Goal: Find contact information: Find contact information

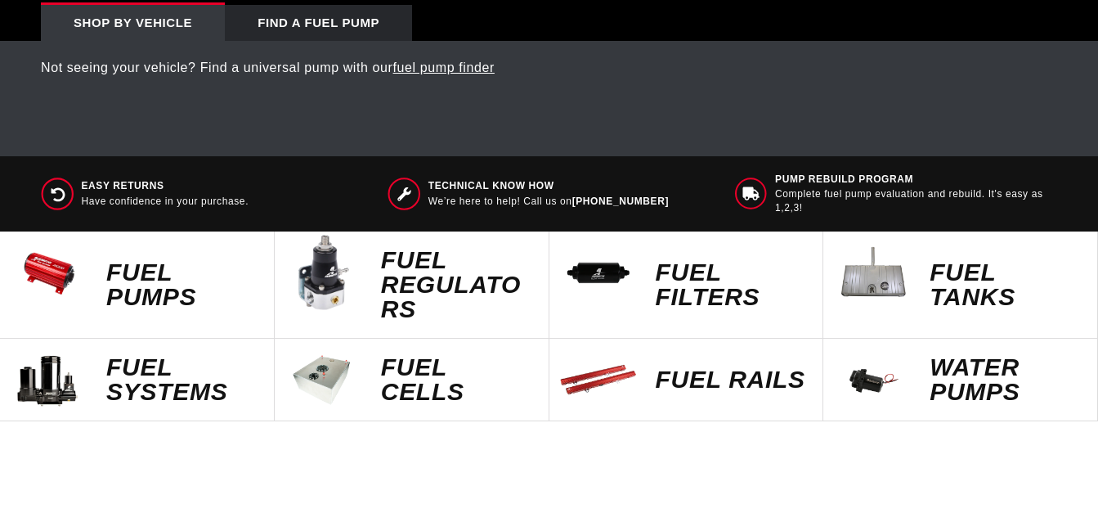
scroll to position [578, 0]
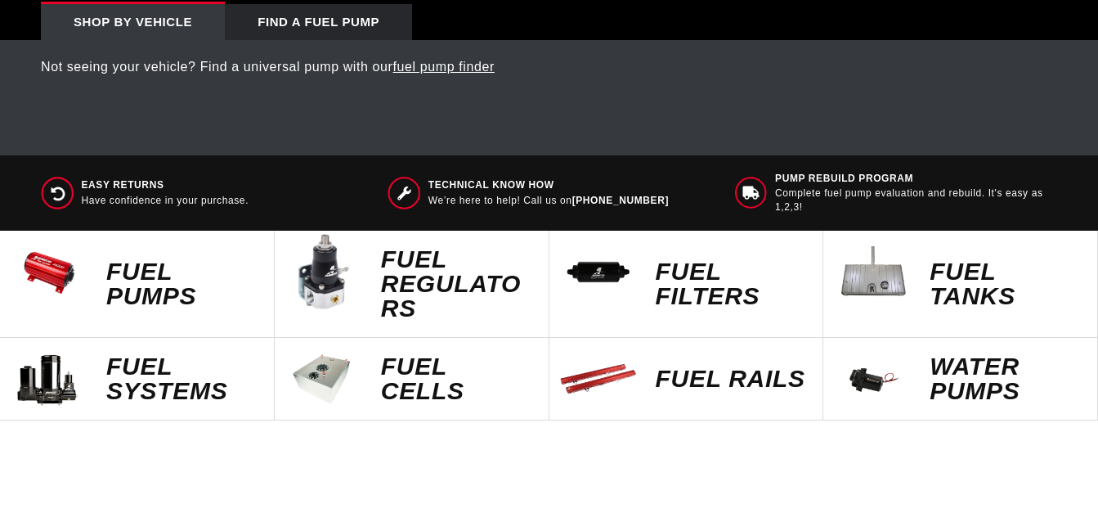
select select "Year"
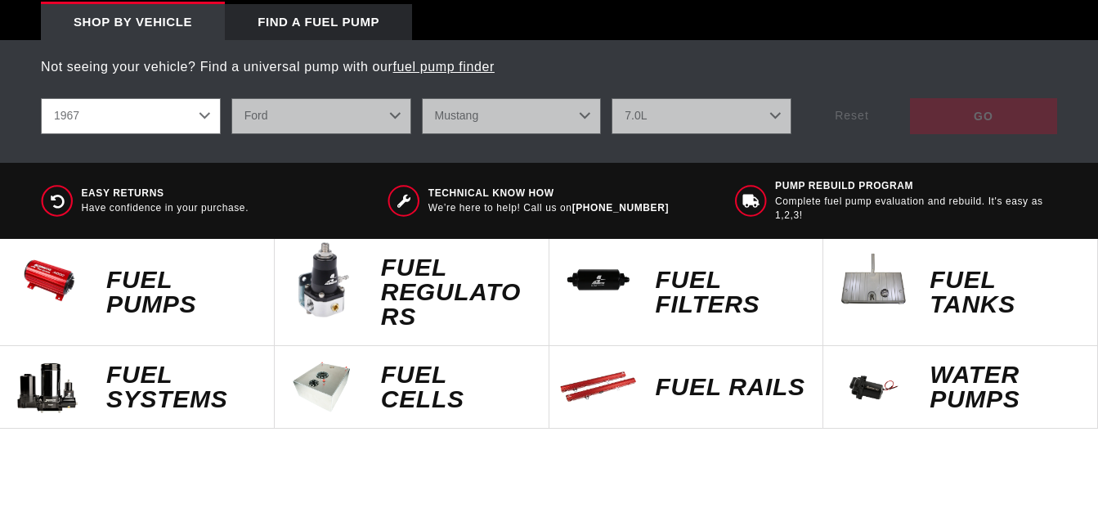
scroll to position [0, 0]
select select "1967"
select select "Ford"
select select "7.0L"
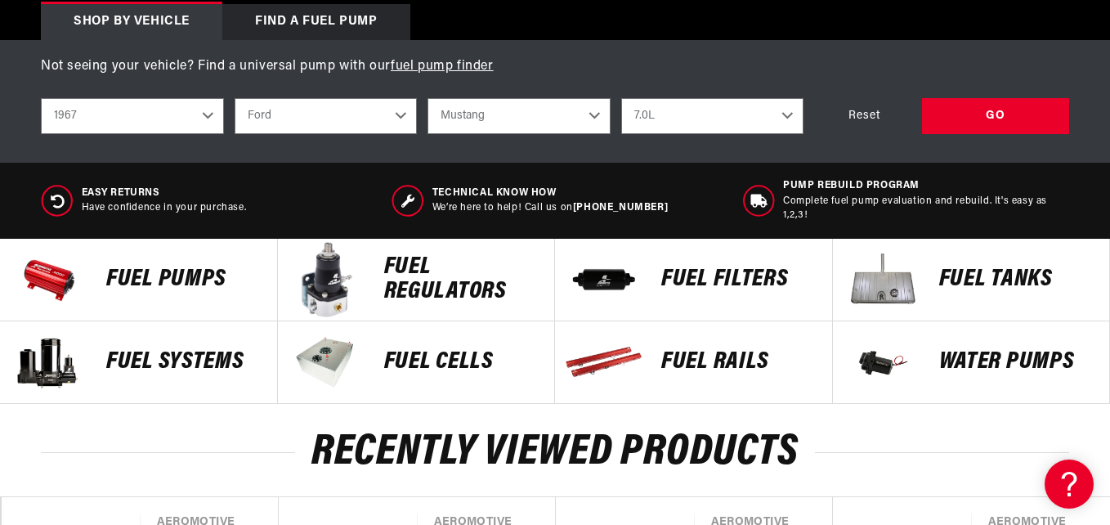
click at [1097, 91] on div "Close dialog STAY IN THE FAST LANE Join our Aeromotive Fluid Systems community!…" at bounding box center [555, 262] width 1110 height 525
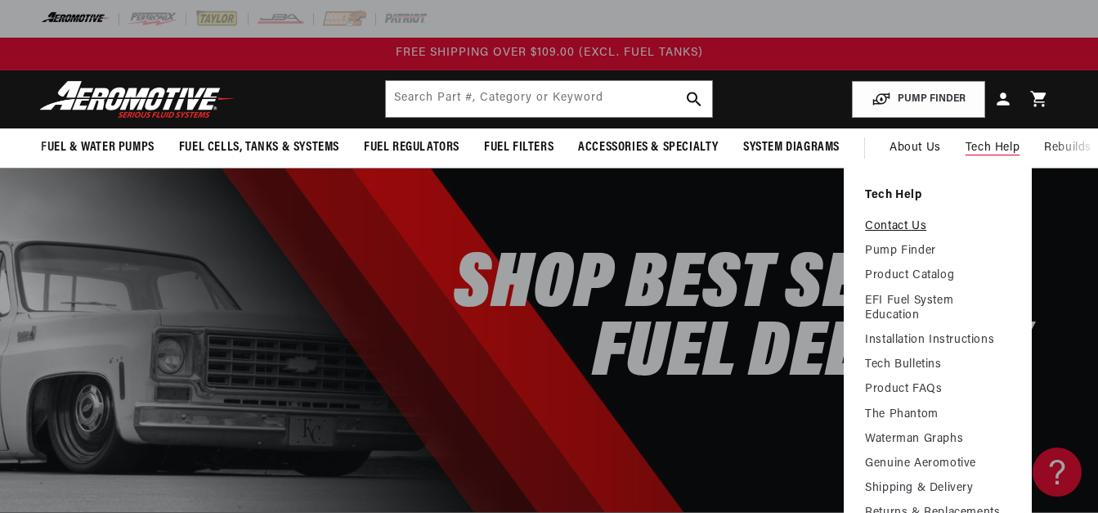
click at [888, 219] on link "Contact Us" at bounding box center [938, 226] width 146 height 15
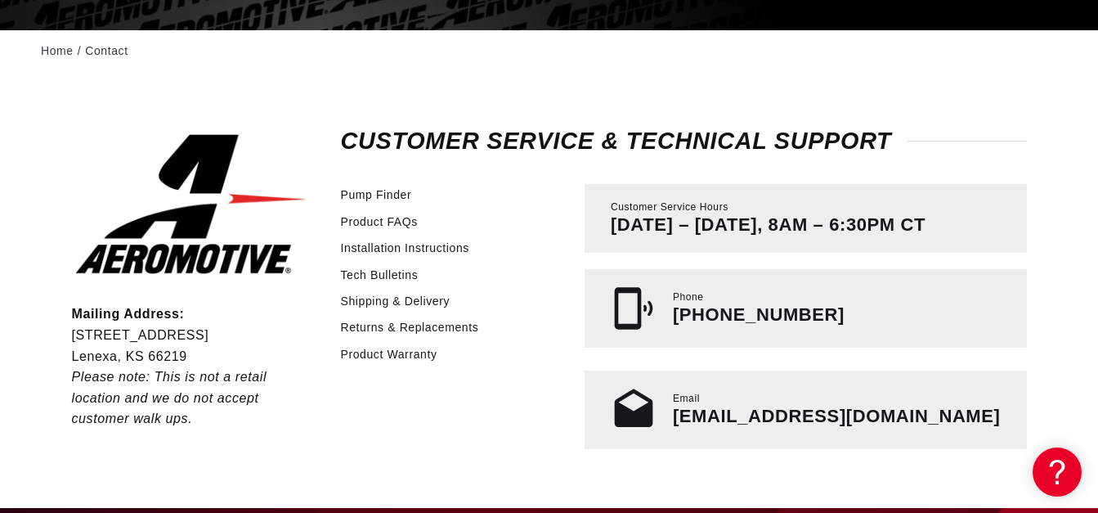
scroll to position [311, 0]
